Goal: Task Accomplishment & Management: Manage account settings

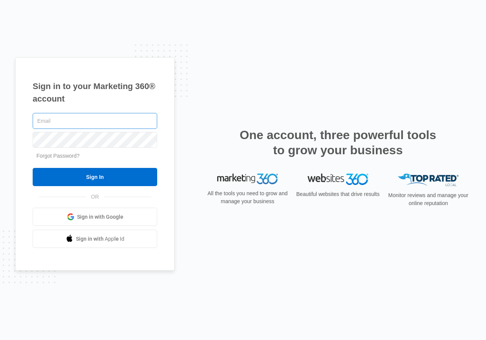
click at [66, 124] on input "text" at bounding box center [95, 121] width 124 height 16
click at [74, 119] on input "text" at bounding box center [95, 121] width 124 height 16
click at [122, 119] on input "text" at bounding box center [95, 121] width 124 height 16
paste input "jarah@odellandco.com"
type input "jarah@odellandco.com"
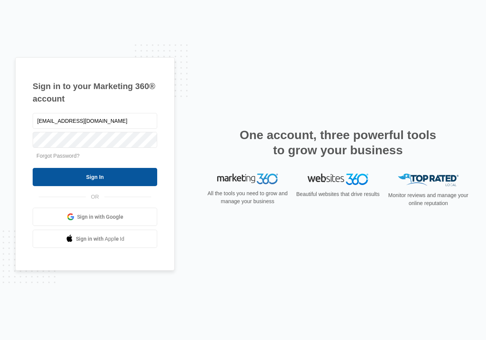
click at [129, 175] on input "Sign In" at bounding box center [95, 177] width 124 height 18
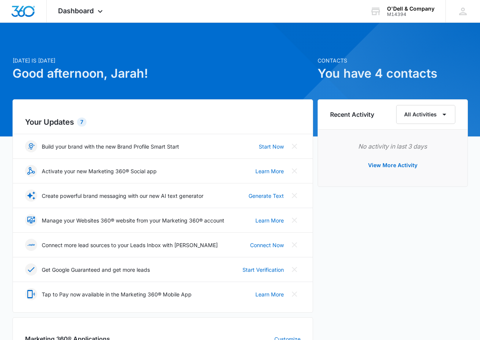
scroll to position [228, 0]
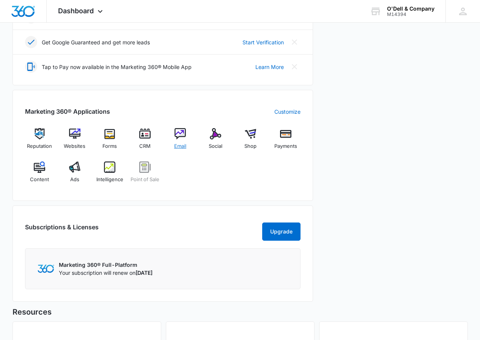
click at [180, 132] on img at bounding box center [179, 133] width 11 height 11
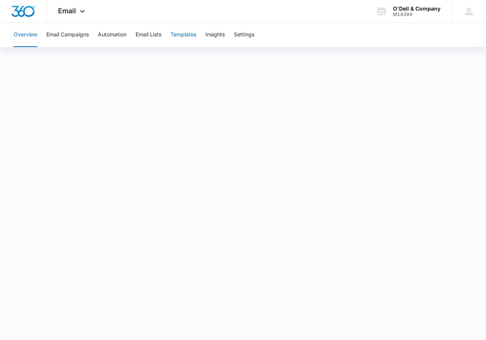
click at [192, 34] on button "Templates" at bounding box center [183, 35] width 26 height 24
click at [188, 35] on button "Templates" at bounding box center [183, 35] width 26 height 24
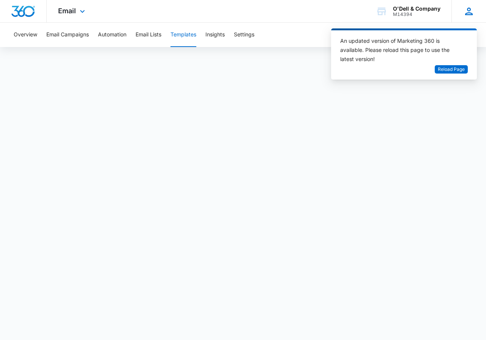
drag, startPoint x: 470, startPoint y: 13, endPoint x: 470, endPoint y: 17, distance: 3.8
click at [470, 13] on icon at bounding box center [469, 12] width 8 height 8
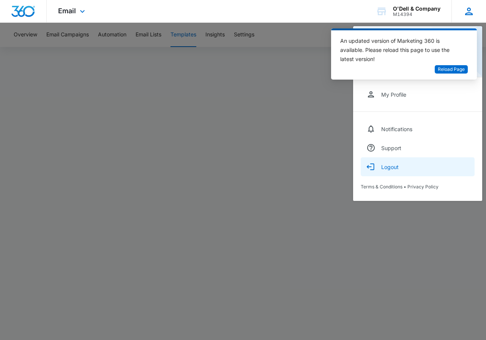
click at [391, 169] on div "Logout" at bounding box center [389, 167] width 17 height 6
